Goal: Information Seeking & Learning: Learn about a topic

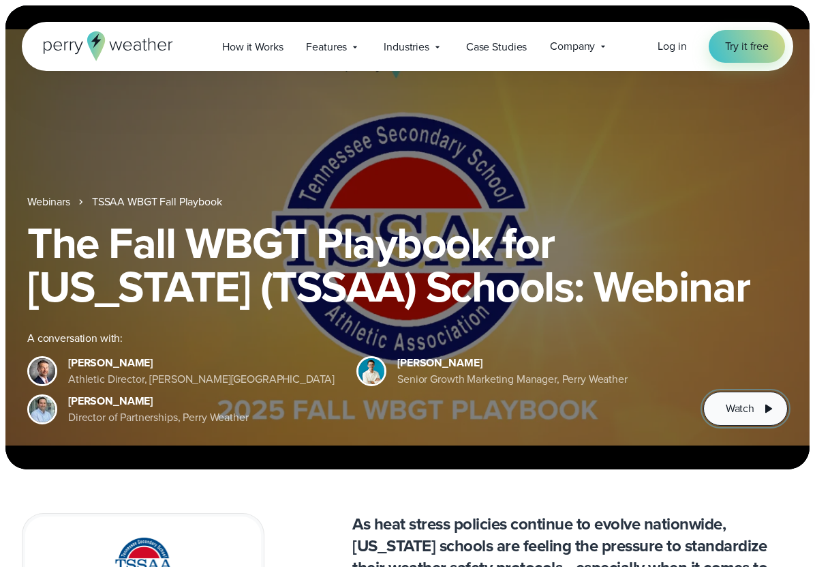
click at [744, 403] on span "Watch" at bounding box center [740, 408] width 29 height 16
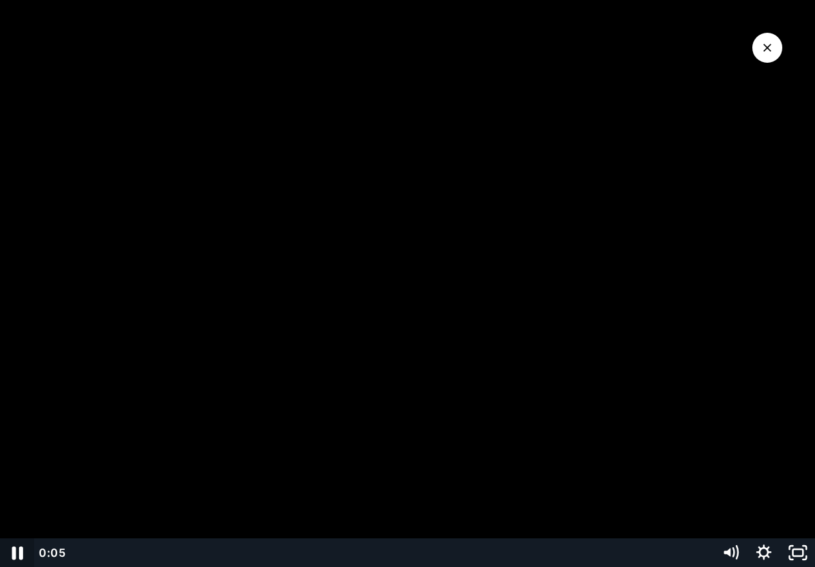
click at [17, 549] on icon "Pause" at bounding box center [17, 552] width 41 height 34
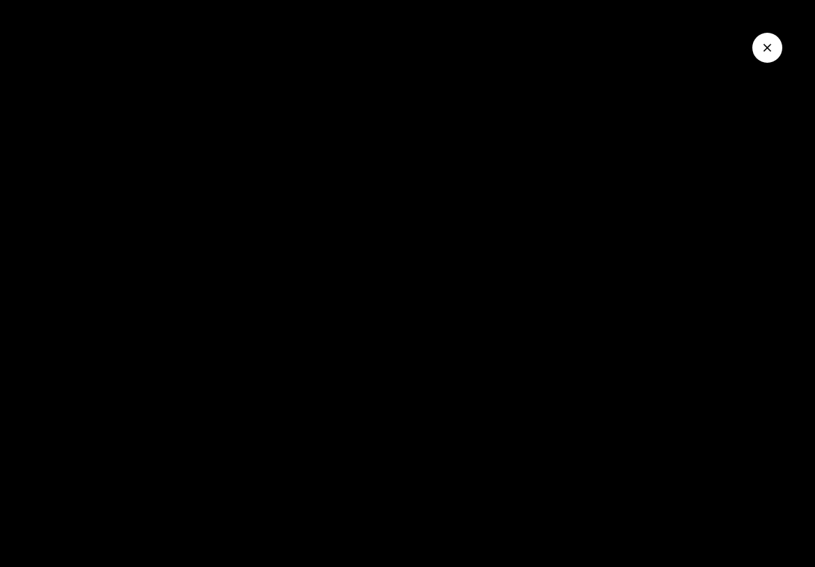
click at [770, 45] on icon "Close Video" at bounding box center [768, 48] width 8 height 8
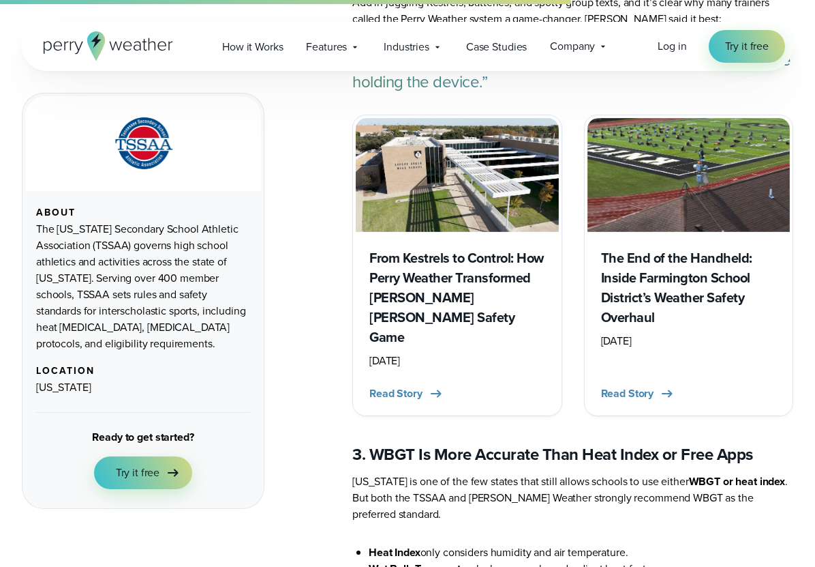
scroll to position [2519, 0]
